Goal: Information Seeking & Learning: Learn about a topic

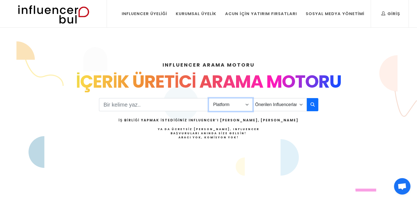
click at [231, 106] on select "Platform Instagram Facebook Youtube Tiktok Twitter Twitch" at bounding box center [231, 104] width 44 height 13
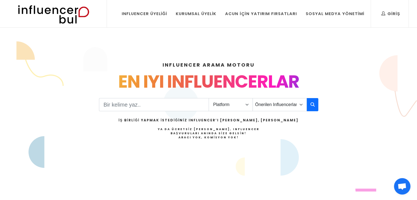
click at [318, 139] on div "Platform Instagram Facebook Youtube Tiktok Twitter Twitch Önerilen Influencerla…" at bounding box center [209, 125] width 220 height 55
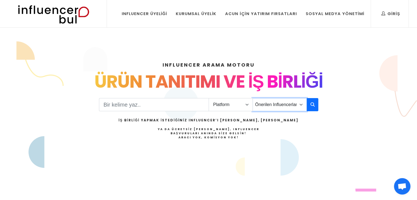
click at [296, 106] on select "Önerilen Influencerlar Aile & [PERSON_NAME] & [PERSON_NAME] [PERSON_NAME] & Giy…" at bounding box center [280, 104] width 54 height 13
click at [324, 138] on div "INFLUENCER ARAMA MOTORU INSTAGRAM VE TIKTOK INFLUENCERLARI SOSYAL MEDYA FENOMEN…" at bounding box center [209, 118] width 362 height 141
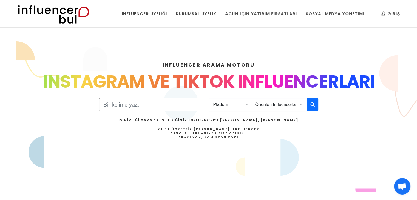
click at [152, 101] on input "Search" at bounding box center [154, 104] width 110 height 13
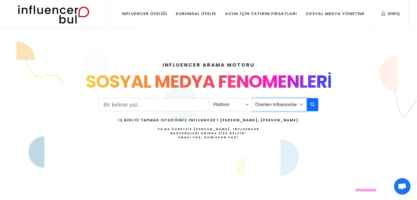
click at [272, 106] on select "Önerilen Influencerlar Aile & [PERSON_NAME] & [PERSON_NAME] [PERSON_NAME] & Giy…" at bounding box center [280, 104] width 54 height 13
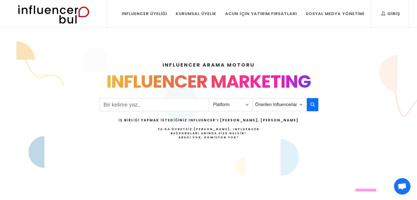
click at [316, 151] on div "Platform Instagram Facebook Youtube Tiktok Twitter Twitch Önerilen Influencerla…" at bounding box center [209, 125] width 220 height 55
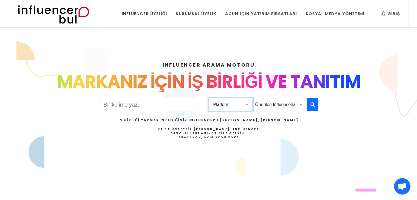
click at [229, 108] on select "Platform Instagram Facebook Youtube Tiktok Twitter Twitch" at bounding box center [231, 104] width 44 height 13
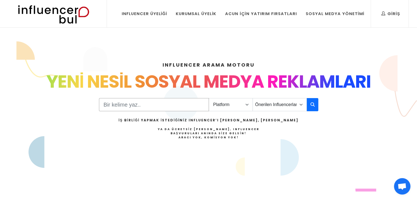
click at [130, 104] on input "Search" at bounding box center [154, 104] width 110 height 13
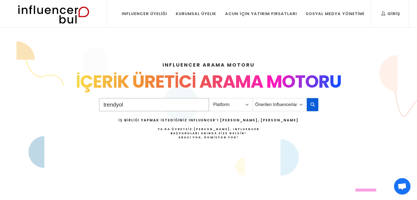
type input "trendyol"
click at [311, 106] on icon "button" at bounding box center [313, 104] width 4 height 7
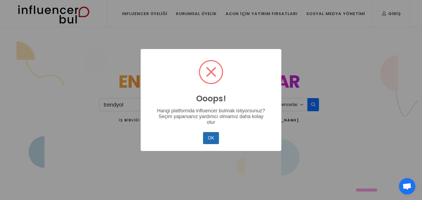
click at [215, 140] on button "OK" at bounding box center [211, 138] width 16 height 12
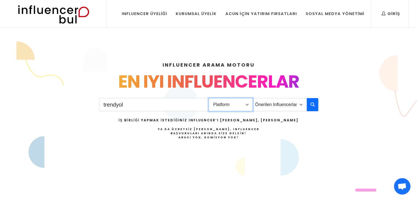
click at [232, 105] on select "Platform Instagram Facebook Youtube Tiktok Twitter Twitch" at bounding box center [231, 104] width 44 height 13
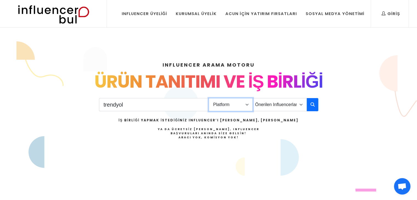
select select "1"
click at [209, 98] on select "Platform Instagram Facebook Youtube Tiktok Twitter Twitch" at bounding box center [231, 104] width 44 height 13
click at [317, 106] on button "button" at bounding box center [313, 104] width 12 height 13
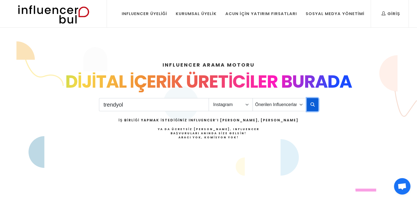
click at [311, 105] on icon "button" at bounding box center [313, 104] width 4 height 7
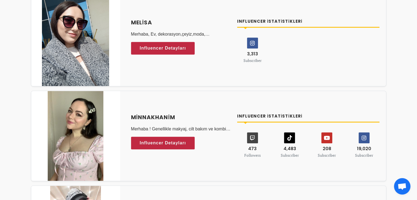
scroll to position [192, 0]
